Goal: Task Accomplishment & Management: Complete application form

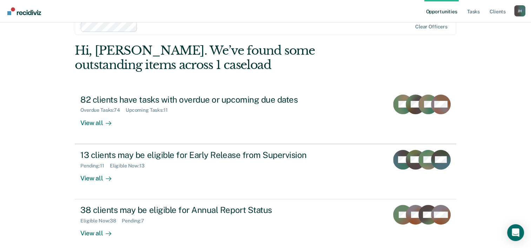
scroll to position [21, 0]
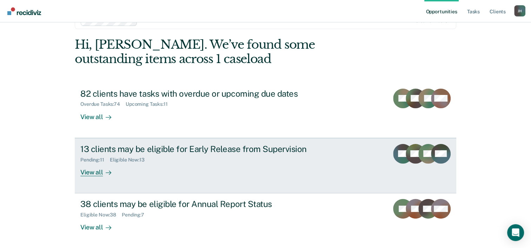
click at [93, 171] on div "View all" at bounding box center [99, 170] width 39 height 14
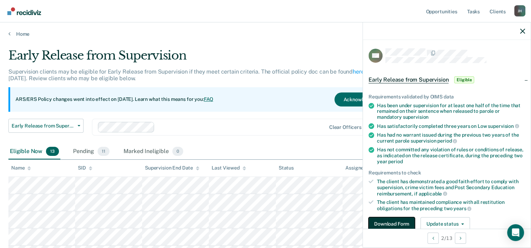
click at [393, 223] on button "Download Form" at bounding box center [391, 225] width 46 height 14
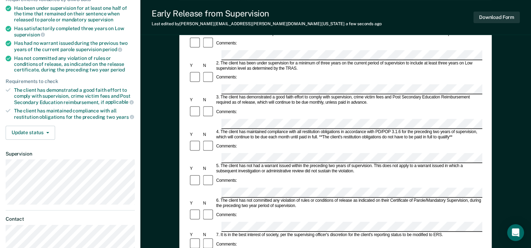
scroll to position [92, 0]
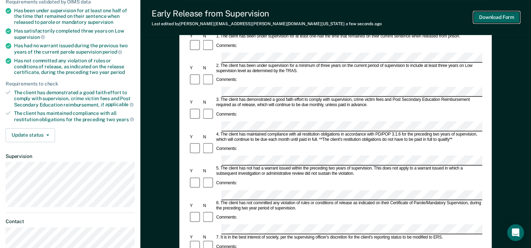
click at [489, 14] on button "Download Form" at bounding box center [496, 18] width 46 height 12
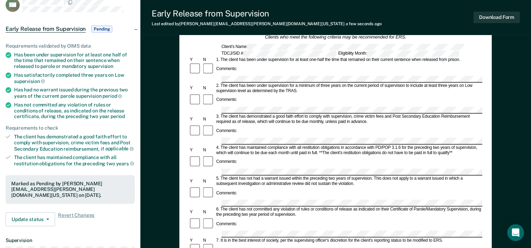
scroll to position [0, 0]
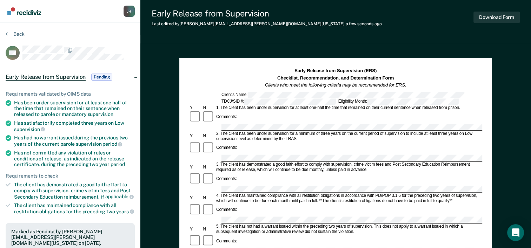
click at [320, 105] on div "1. The client has been under supervision for at least one-half the time that re…" at bounding box center [348, 107] width 267 height 5
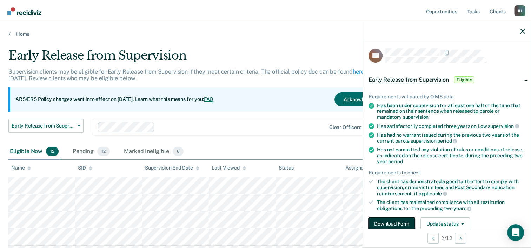
click at [382, 221] on button "Download Form" at bounding box center [391, 225] width 46 height 14
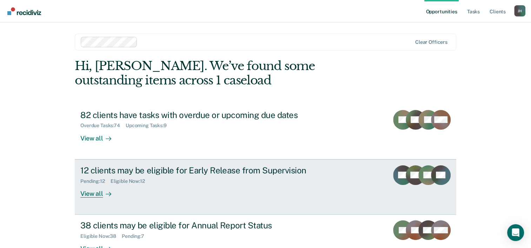
click at [149, 170] on div "12 clients may be eligible for Early Release from Supervision" at bounding box center [203, 171] width 246 height 10
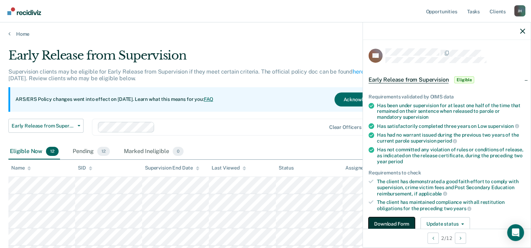
click at [376, 221] on button "Download Form" at bounding box center [391, 225] width 46 height 14
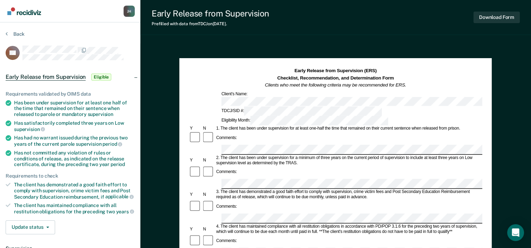
click at [281, 190] on div "3. The client has demonstrated a good faith effort to comply with supervision, …" at bounding box center [348, 195] width 267 height 11
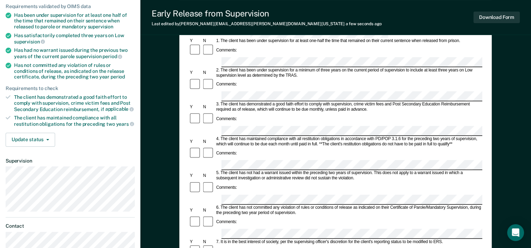
scroll to position [92, 0]
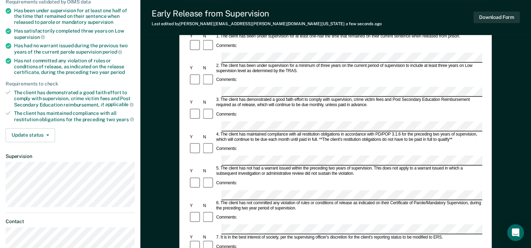
click at [225, 193] on form "Early Release from Supervision (ERS) Checklist, Recommendation, and Determinati…" at bounding box center [335, 229] width 293 height 508
click at [484, 20] on button "Download Form" at bounding box center [496, 18] width 46 height 12
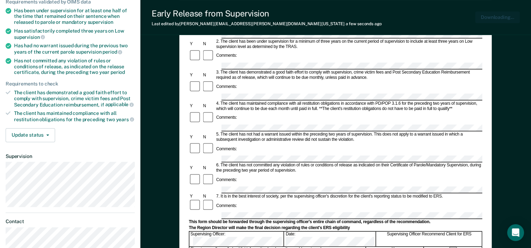
scroll to position [0, 0]
